Goal: Transaction & Acquisition: Purchase product/service

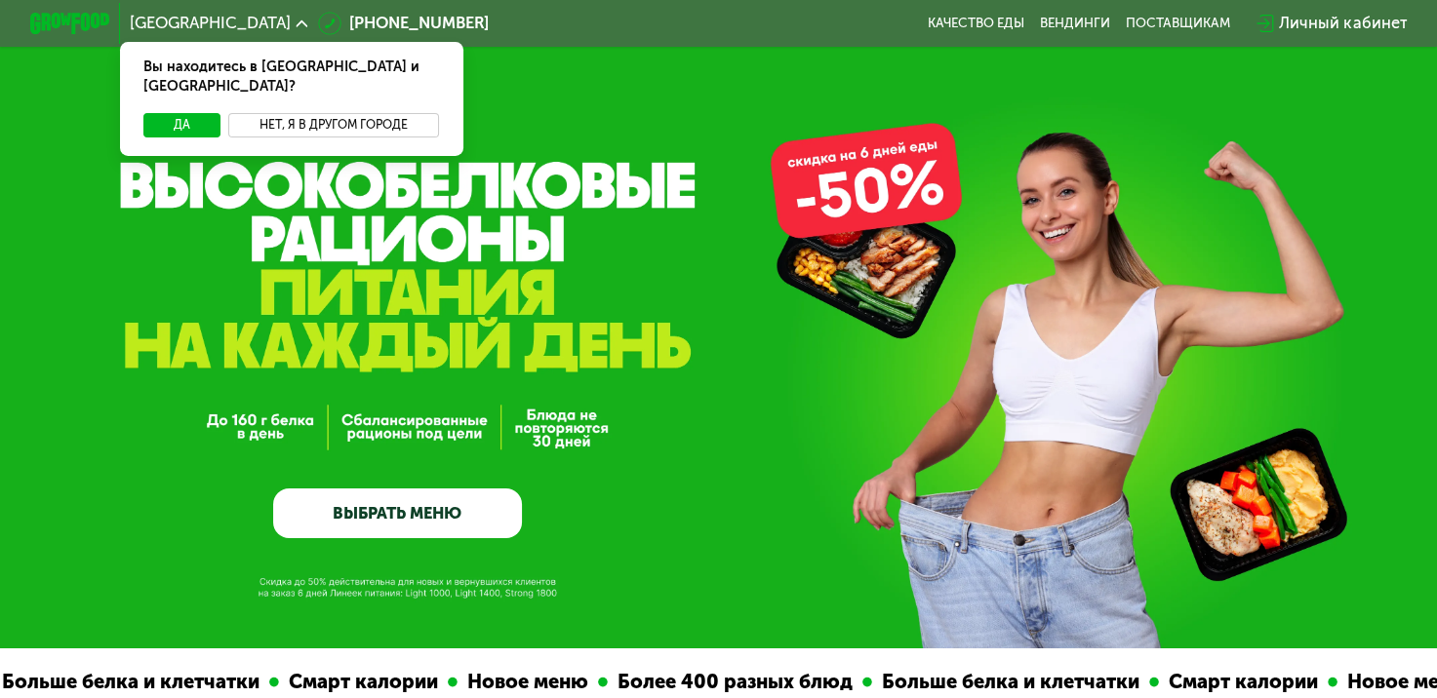
click at [278, 113] on button "Нет, я в другом городе" at bounding box center [333, 125] width 211 height 24
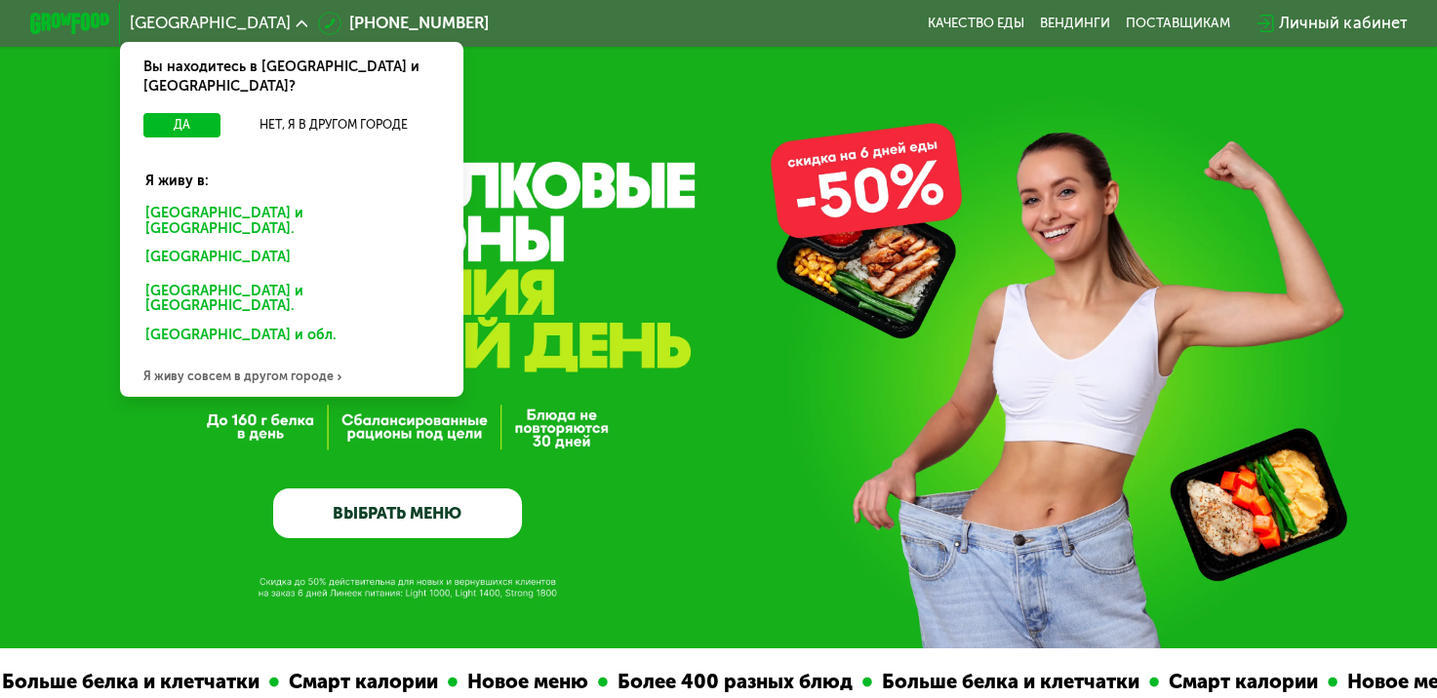
click at [228, 200] on div "Санкт-Петербурге и обл." at bounding box center [291, 221] width 319 height 42
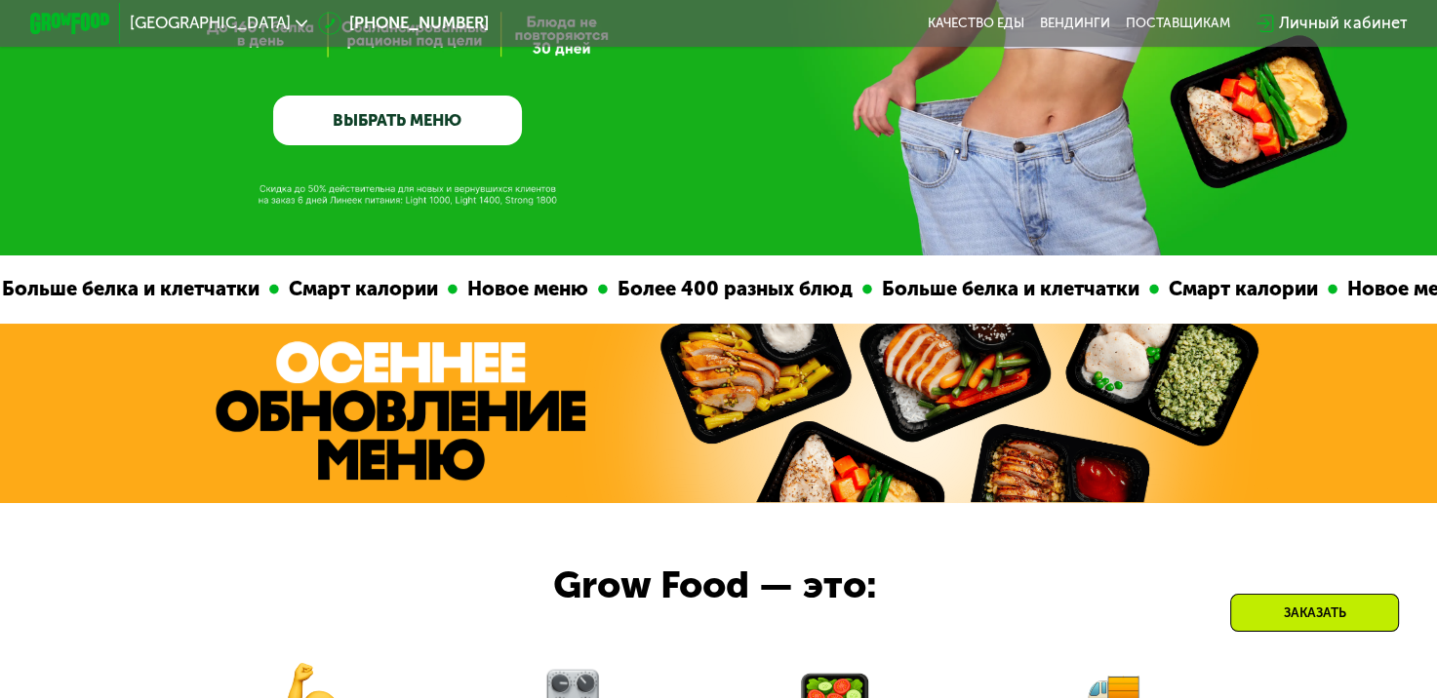
scroll to position [585, 0]
